Goal: Information Seeking & Learning: Learn about a topic

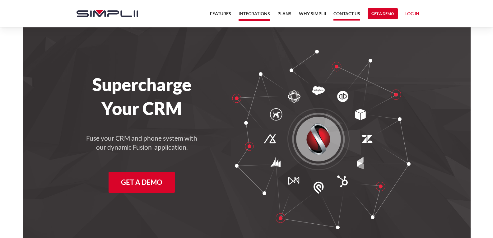
click at [349, 13] on link "Contact US" at bounding box center [346, 15] width 27 height 11
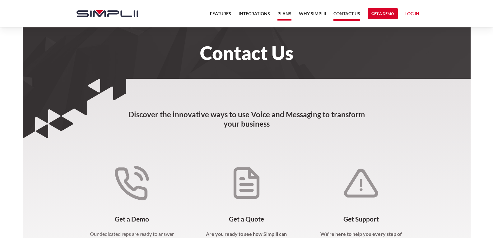
click at [282, 14] on link "Plans" at bounding box center [284, 15] width 14 height 11
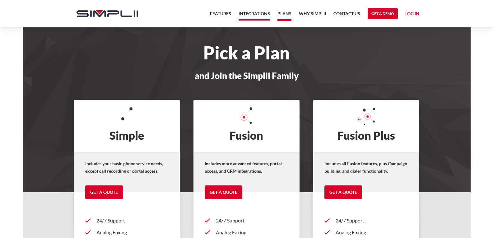
click at [252, 16] on link "Integrations" at bounding box center [253, 15] width 31 height 11
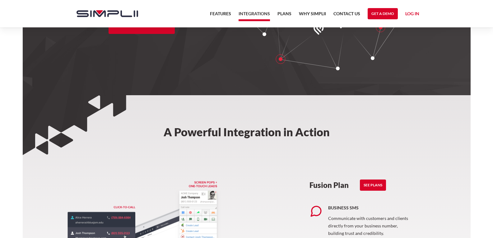
scroll to position [62, 0]
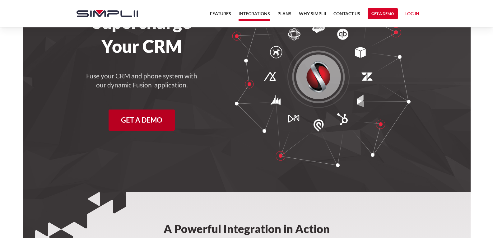
click at [146, 118] on link "Get a Demo" at bounding box center [141, 119] width 66 height 21
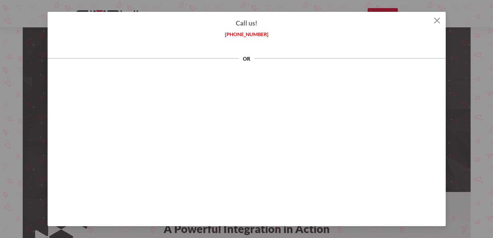
click at [434, 21] on img at bounding box center [437, 20] width 6 height 6
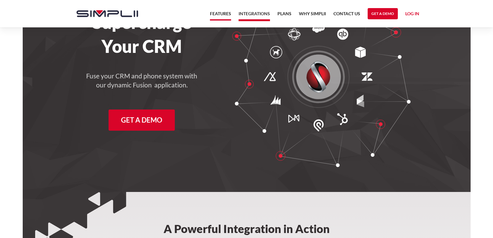
click at [224, 13] on link "Features" at bounding box center [220, 15] width 21 height 11
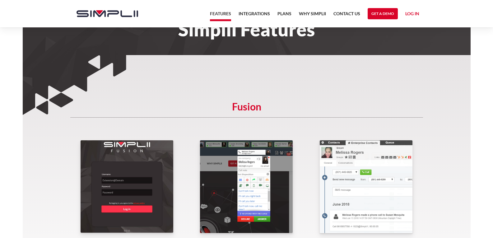
scroll to position [62, 0]
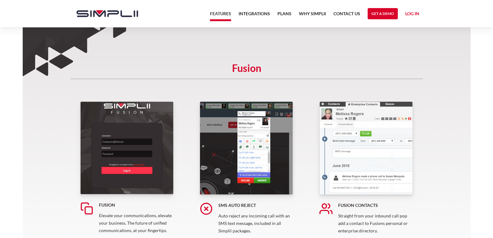
click at [279, 131] on img at bounding box center [246, 147] width 93 height 93
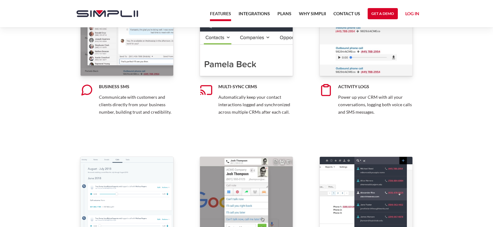
scroll to position [280, 0]
